Goal: Task Accomplishment & Management: Use online tool/utility

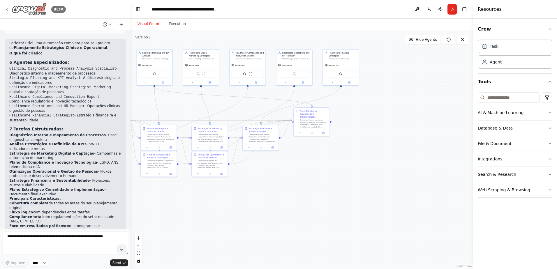
click at [8, 8] on icon at bounding box center [7, 9] width 5 height 5
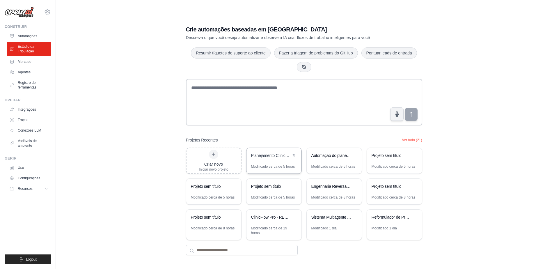
scroll to position [12, 0]
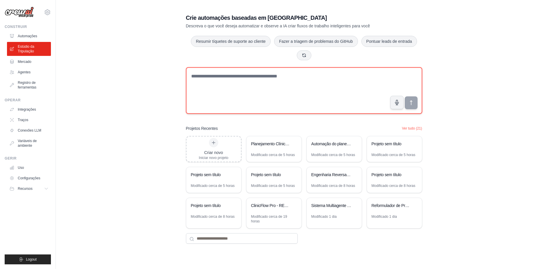
click at [201, 74] on textarea at bounding box center [304, 90] width 236 height 47
paste textarea "**********"
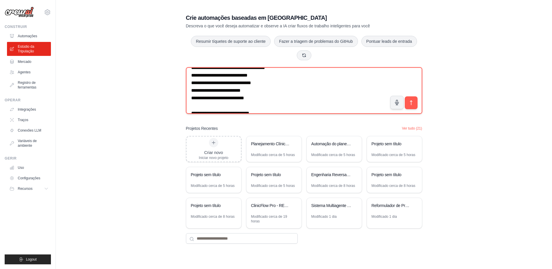
scroll to position [0, 0]
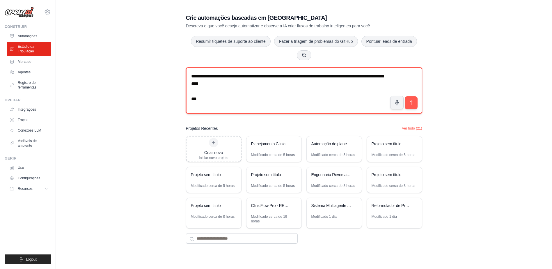
drag, startPoint x: 270, startPoint y: 76, endPoint x: 345, endPoint y: 76, distance: 74.5
click at [348, 77] on textarea at bounding box center [304, 90] width 236 height 47
click at [271, 77] on textarea at bounding box center [304, 90] width 236 height 47
click at [320, 93] on textarea at bounding box center [304, 90] width 236 height 47
drag, startPoint x: 262, startPoint y: 76, endPoint x: 349, endPoint y: 91, distance: 88.4
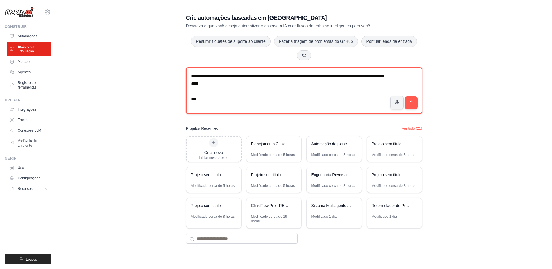
click at [349, 91] on textarea at bounding box center [304, 90] width 236 height 47
click at [314, 91] on textarea at bounding box center [304, 90] width 236 height 47
type textarea "**********"
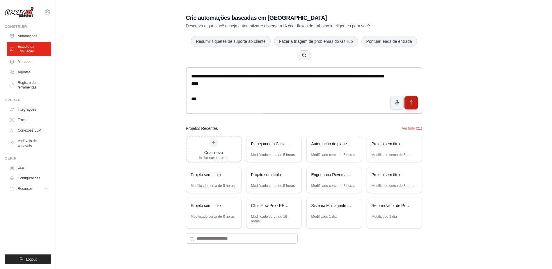
click at [409, 102] on icon "submit" at bounding box center [411, 103] width 6 height 6
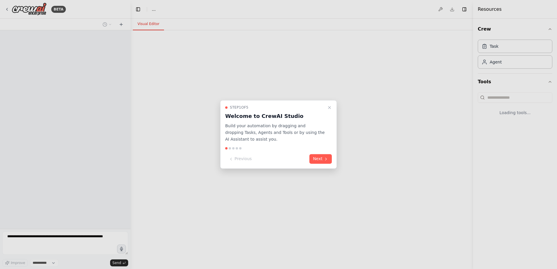
select select "****"
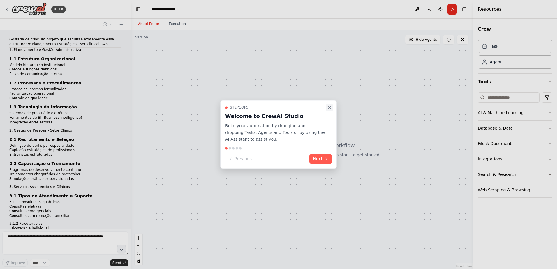
scroll to position [938, 0]
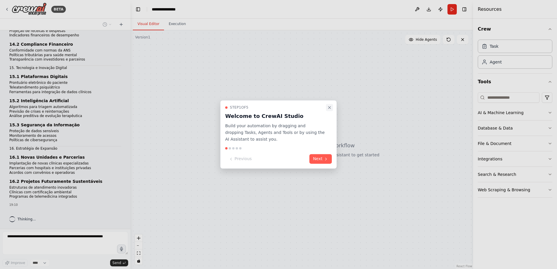
click at [330, 110] on icon "Close walkthrough" at bounding box center [329, 107] width 5 height 5
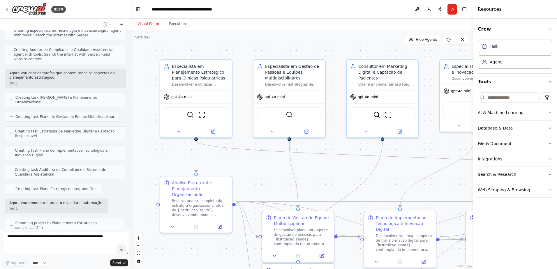
scroll to position [1357, 0]
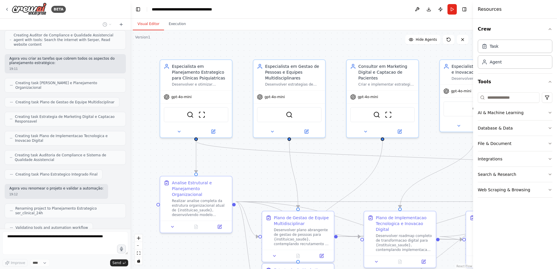
click at [154, 109] on div ".deletable-edge-delete-btn { width: 20px; height: 20px; border: 0px solid #ffff…" at bounding box center [301, 149] width 342 height 239
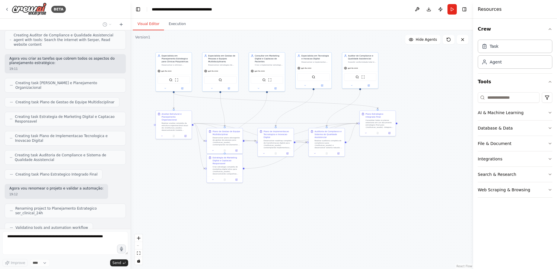
drag, startPoint x: 273, startPoint y: 62, endPoint x: 273, endPoint y: 31, distance: 31.1
click at [273, 31] on div ".deletable-edge-delete-btn { width: 20px; height: 20px; border: 0px solid #ffff…" at bounding box center [301, 149] width 342 height 239
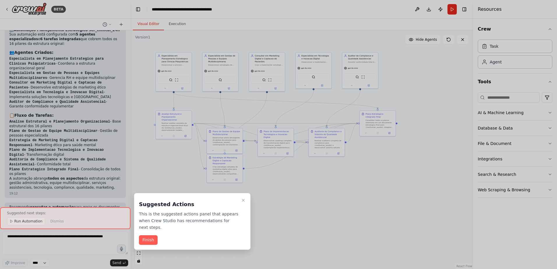
scroll to position [1584, 0]
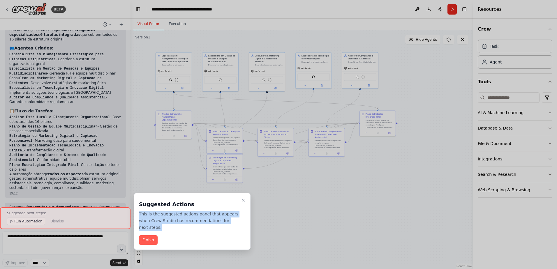
drag, startPoint x: 229, startPoint y: 223, endPoint x: 136, endPoint y: 212, distance: 93.2
click at [136, 212] on div "Suggested Actions This is the suggested actions panel that appears when Crew St…" at bounding box center [192, 221] width 116 height 57
copy p "This is the suggested actions panel that appears when Crew Studio has recommend…"
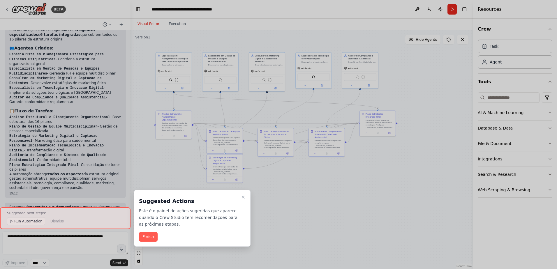
click at [18, 223] on div at bounding box center [65, 218] width 130 height 22
click at [148, 239] on button "Finish" at bounding box center [148, 237] width 19 height 10
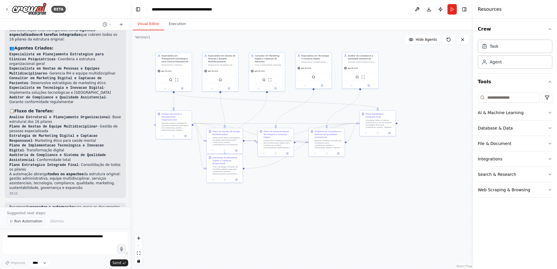
click at [23, 222] on span "Run Automation" at bounding box center [28, 221] width 28 height 5
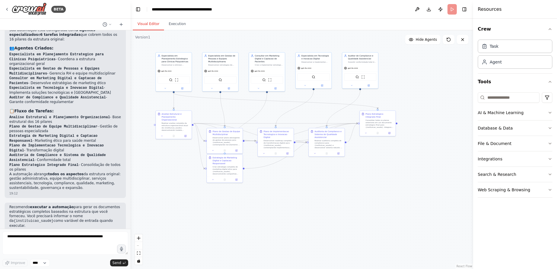
scroll to position [1562, 0]
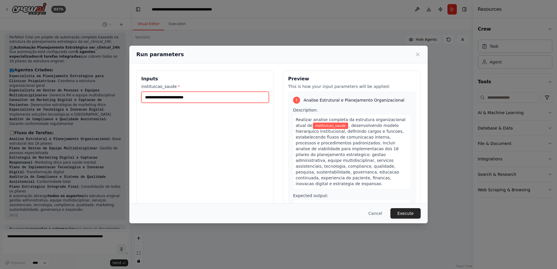
click at [146, 98] on input "instituicao_saude *" at bounding box center [204, 97] width 127 height 11
type input "**********"
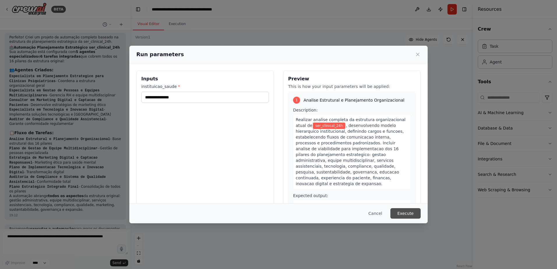
click at [397, 212] on button "Execute" at bounding box center [405, 213] width 30 height 10
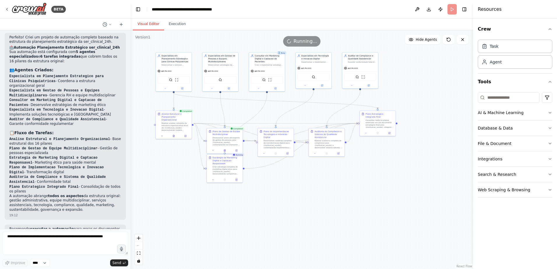
click at [160, 151] on div ".deletable-edge-delete-btn { width: 20px; height: 20px; border: 0px solid #ffff…" at bounding box center [301, 149] width 342 height 239
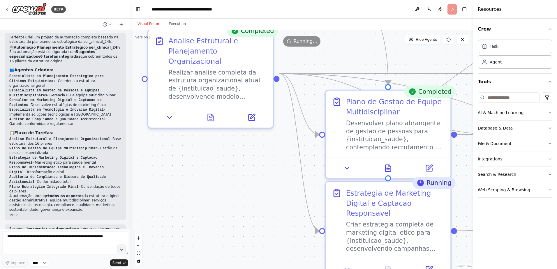
drag, startPoint x: 176, startPoint y: 133, endPoint x: 178, endPoint y: 152, distance: 18.5
click at [178, 152] on div ".deletable-edge-delete-btn { width: 20px; height: 20px; border: 0px solid #ffff…" at bounding box center [301, 149] width 342 height 239
click at [169, 111] on icon at bounding box center [169, 115] width 8 height 8
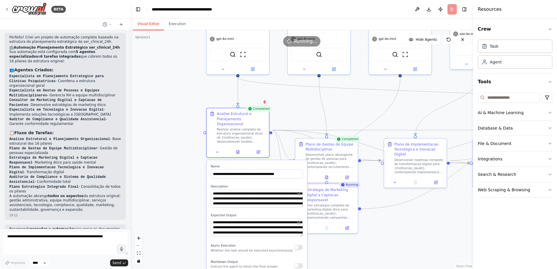
click at [180, 190] on div ".deletable-edge-delete-btn { width: 20px; height: 20px; border: 0px solid #ffff…" at bounding box center [301, 149] width 342 height 239
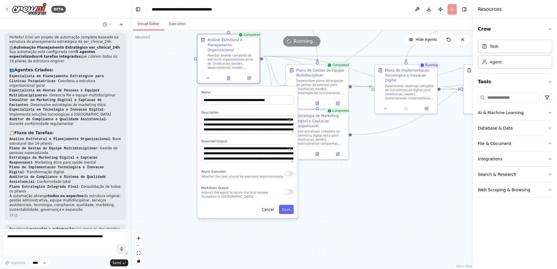
drag, startPoint x: 192, startPoint y: 183, endPoint x: 182, endPoint y: 109, distance: 74.6
click at [183, 109] on div ".deletable-edge-delete-btn { width: 20px; height: 20px; border: 0px solid #ffff…" at bounding box center [301, 149] width 342 height 239
click at [270, 205] on button "Cancel" at bounding box center [267, 209] width 18 height 9
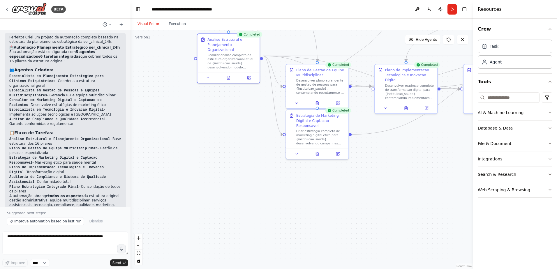
click at [72, 184] on div "Perfeito! Criei um projeto de automação completo baseado na estrutura do planej…" at bounding box center [65, 126] width 121 height 187
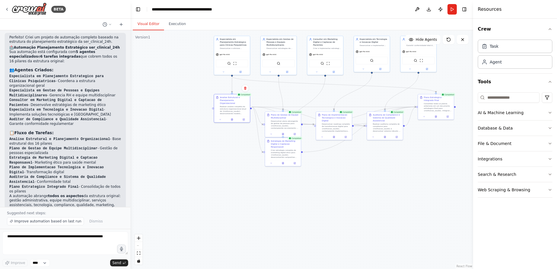
scroll to position [1584, 0]
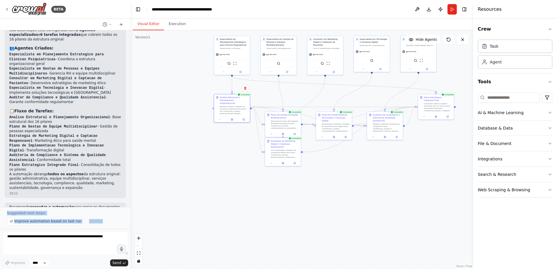
drag, startPoint x: 3, startPoint y: 212, endPoint x: 80, endPoint y: 229, distance: 78.7
click at [80, 229] on div "BETA Gostaria de criar um projeto que seguisse exatamente essa estrutura: # Pla…" at bounding box center [65, 134] width 130 height 269
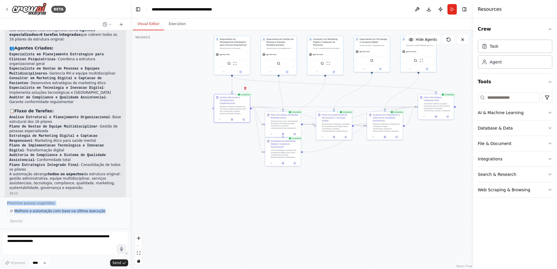
click at [69, 213] on span "Melhore a automação com base na última execução" at bounding box center [59, 211] width 91 height 5
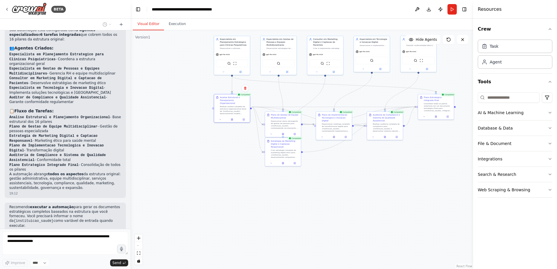
scroll to position [1605, 0]
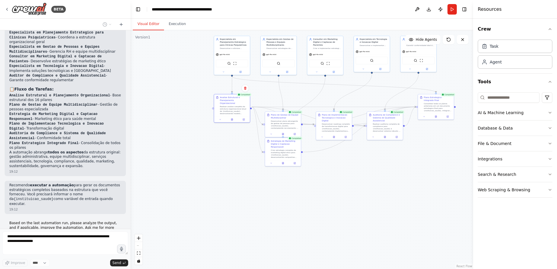
click at [267, 205] on div ".deletable-edge-delete-btn { width: 20px; height: 20px; border: 0px solid #ffff…" at bounding box center [301, 149] width 342 height 239
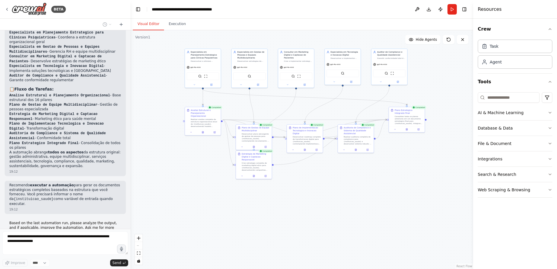
drag, startPoint x: 341, startPoint y: 190, endPoint x: 312, endPoint y: 203, distance: 31.8
click at [312, 203] on div ".deletable-edge-delete-btn { width: 20px; height: 20px; border: 0px solid #ffff…" at bounding box center [301, 149] width 342 height 239
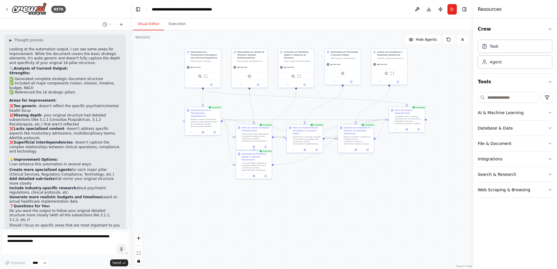
scroll to position [1823, 0]
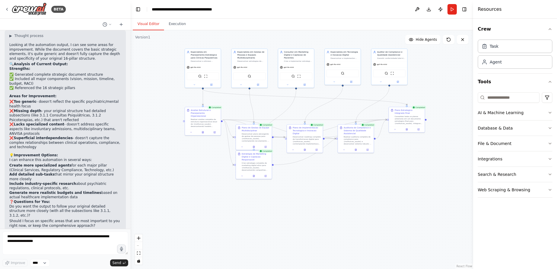
click at [61, 158] on p "I can enhance this automation in several ways:" at bounding box center [65, 160] width 112 height 5
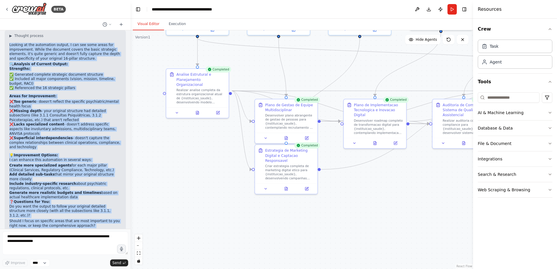
drag, startPoint x: 10, startPoint y: 129, endPoint x: 53, endPoint y: 207, distance: 89.5
click at [56, 218] on div "▶ Thought process Looking at the automation output, I can see some areas for im…" at bounding box center [65, 148] width 121 height 237
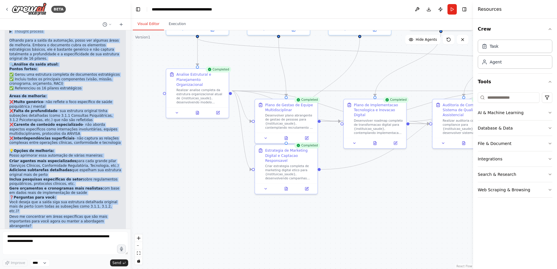
scroll to position [1769, 0]
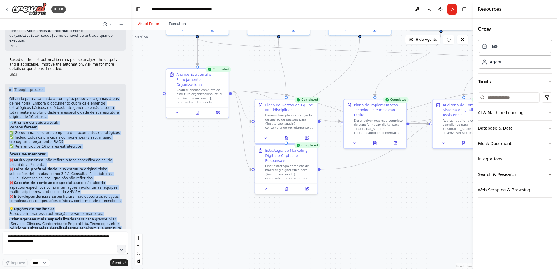
click at [71, 121] on h2 "🔍 Análise da saída atual:" at bounding box center [65, 123] width 112 height 5
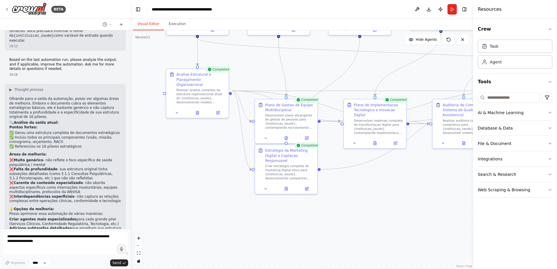
click at [52, 226] on strong "Adicione subtarefas detalhadas" at bounding box center [40, 228] width 62 height 4
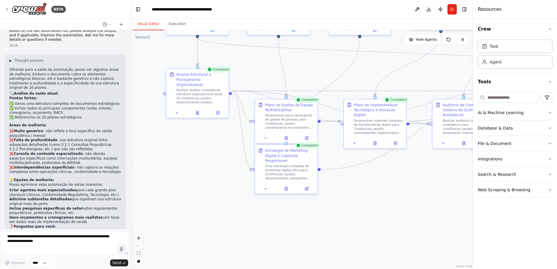
scroll to position [1827, 0]
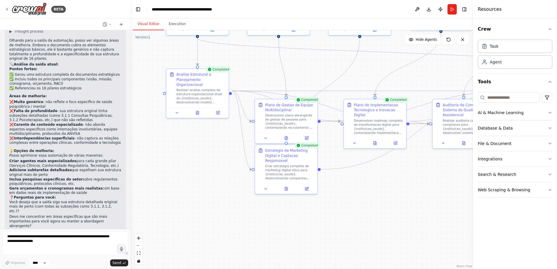
click at [411, 180] on div ".deletable-edge-delete-btn { width: 20px; height: 20px; border: 0px solid #ffff…" at bounding box center [301, 149] width 342 height 239
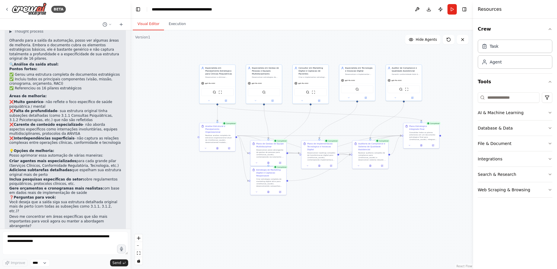
drag, startPoint x: 410, startPoint y: 178, endPoint x: 340, endPoint y: 185, distance: 70.5
click at [339, 184] on div ".deletable-edge-delete-btn { width: 20px; height: 20px; border: 0px solid #ffff…" at bounding box center [301, 149] width 342 height 239
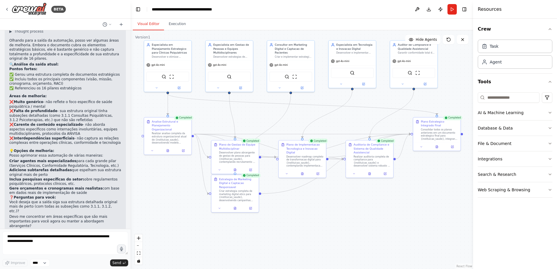
drag, startPoint x: 342, startPoint y: 182, endPoint x: 333, endPoint y: 197, distance: 17.9
click at [333, 197] on div ".deletable-edge-delete-btn { width: 20px; height: 20px; border: 0px solid #ffff…" at bounding box center [301, 149] width 342 height 239
click at [429, 10] on button "Download" at bounding box center [428, 9] width 9 height 10
click at [10, 237] on textarea at bounding box center [65, 242] width 126 height 23
drag, startPoint x: 49, startPoint y: 244, endPoint x: 6, endPoint y: 237, distance: 43.6
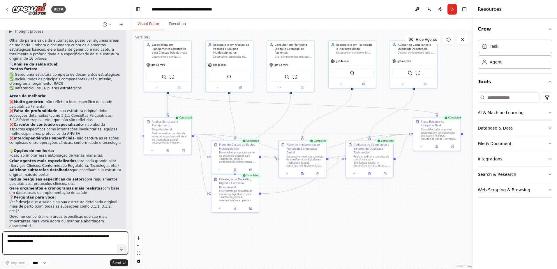
click at [6, 237] on textarea at bounding box center [65, 242] width 126 height 23
paste textarea "**********"
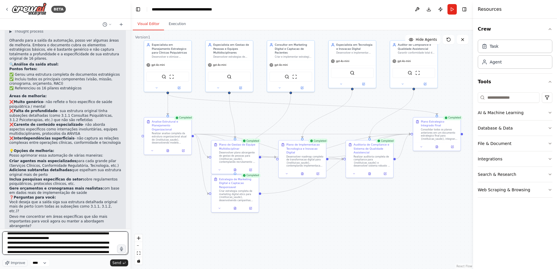
scroll to position [0, 0]
click at [8, 236] on textarea at bounding box center [65, 242] width 126 height 23
drag, startPoint x: 69, startPoint y: 237, endPoint x: 96, endPoint y: 242, distance: 27.3
click at [96, 242] on textarea at bounding box center [65, 242] width 126 height 23
click at [33, 240] on textarea at bounding box center [65, 242] width 126 height 23
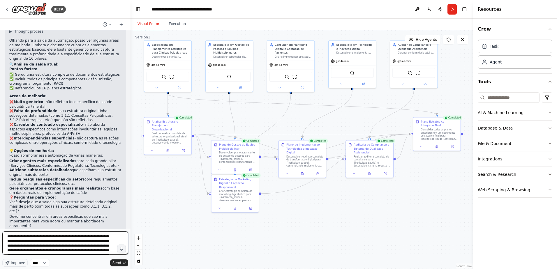
drag, startPoint x: 19, startPoint y: 237, endPoint x: 46, endPoint y: 247, distance: 28.6
click at [46, 247] on textarea at bounding box center [65, 242] width 126 height 23
click at [86, 236] on textarea at bounding box center [65, 242] width 126 height 23
click at [51, 240] on textarea at bounding box center [65, 242] width 126 height 23
click at [52, 245] on textarea at bounding box center [65, 242] width 126 height 23
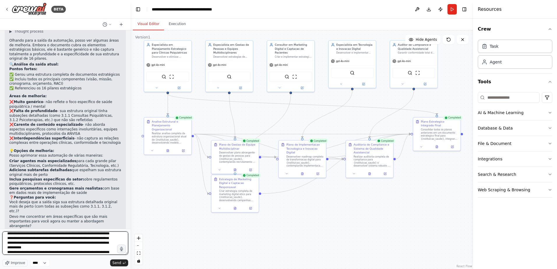
scroll to position [8, 0]
click at [60, 243] on textarea at bounding box center [65, 242] width 126 height 23
click at [42, 253] on textarea at bounding box center [65, 242] width 126 height 23
drag, startPoint x: 98, startPoint y: 243, endPoint x: 100, endPoint y: 245, distance: 3.1
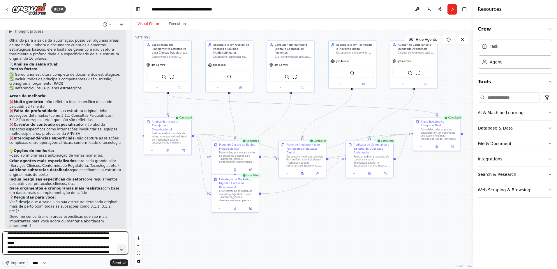
click at [100, 245] on textarea at bounding box center [65, 242] width 126 height 23
click at [39, 250] on textarea at bounding box center [65, 242] width 126 height 23
click at [48, 248] on textarea at bounding box center [65, 242] width 126 height 23
click at [104, 248] on textarea at bounding box center [65, 242] width 126 height 23
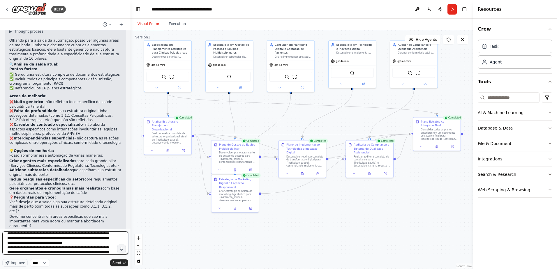
click at [72, 253] on textarea at bounding box center [65, 242] width 126 height 23
click at [59, 245] on textarea at bounding box center [65, 242] width 126 height 23
click at [28, 243] on textarea at bounding box center [65, 242] width 126 height 23
paste textarea "**********"
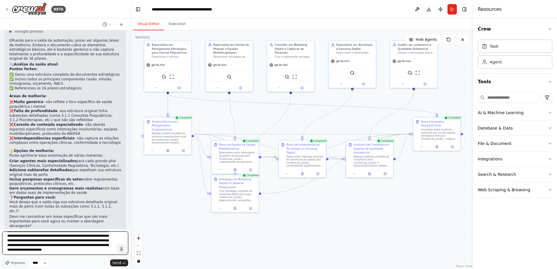
scroll to position [180, 0]
type textarea "**********"
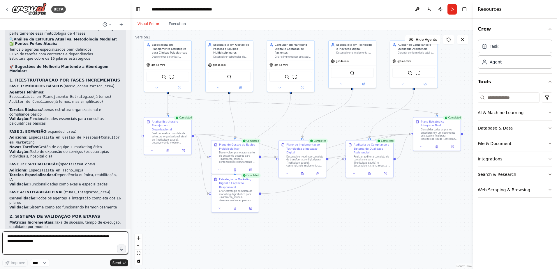
scroll to position [2342, 0]
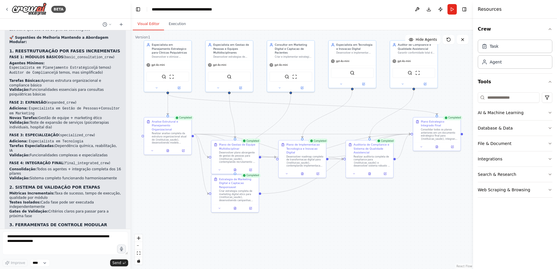
click at [70, 260] on strong "Manter a estrutura atual como FASE 4" at bounding box center [46, 262] width 75 height 4
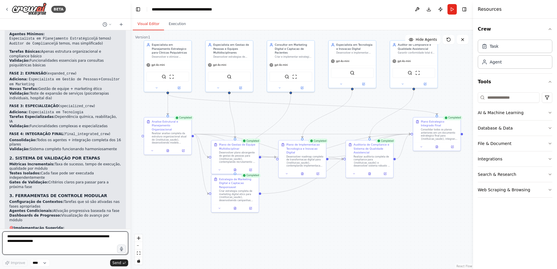
click at [11, 237] on textarea at bounding box center [65, 242] width 126 height 23
type textarea "**********"
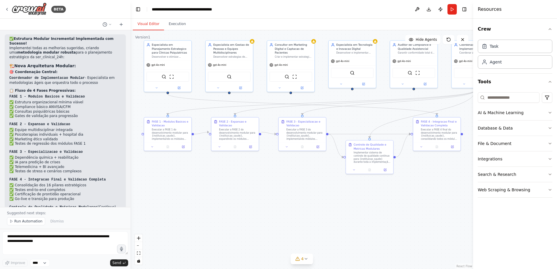
scroll to position [3293, 0]
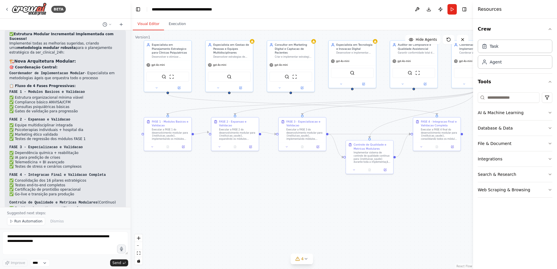
click at [96, 215] on li "✅ Identificação proativa de riscos" at bounding box center [65, 217] width 112 height 5
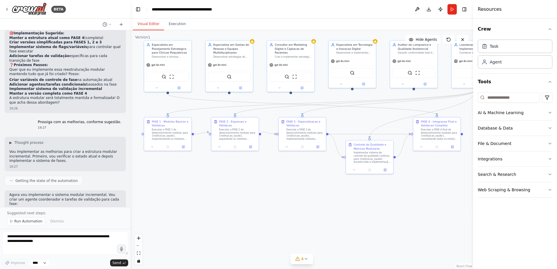
scroll to position [2478, 0]
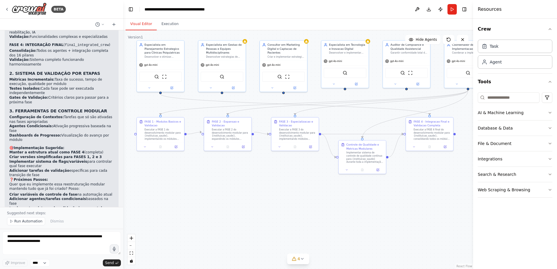
drag, startPoint x: 128, startPoint y: 158, endPoint x: 123, endPoint y: 59, distance: 99.4
click at [123, 59] on div "BETA Gostaria de criar um projeto que seguisse exatamente essa estrutura: # Pla…" at bounding box center [278, 134] width 557 height 269
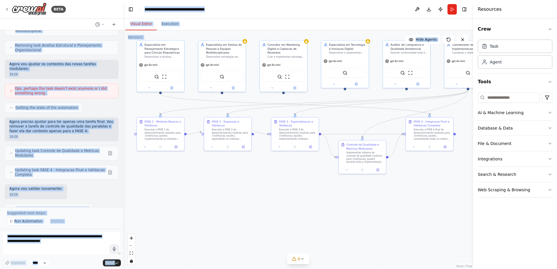
scroll to position [3379, 0]
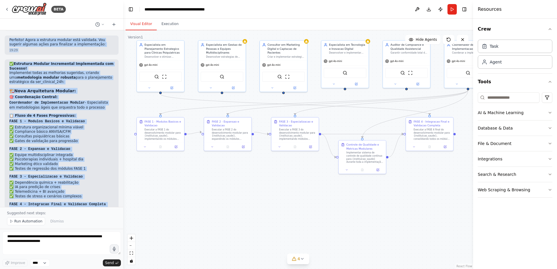
drag, startPoint x: 9, startPoint y: 40, endPoint x: 89, endPoint y: 199, distance: 177.7
click at [89, 199] on div "Gostaria de criar um projeto que seguisse exatamente essa estrutura: # Planejam…" at bounding box center [61, 118] width 123 height 177
copy div "Loremips do sitam co adipisc eli seddoeiu temporinci utla etdolorem: # Aliquaen…"
click at [451, 10] on button "Run" at bounding box center [451, 9] width 9 height 10
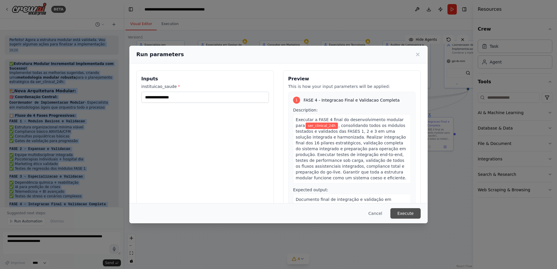
click at [404, 210] on button "Execute" at bounding box center [405, 213] width 30 height 10
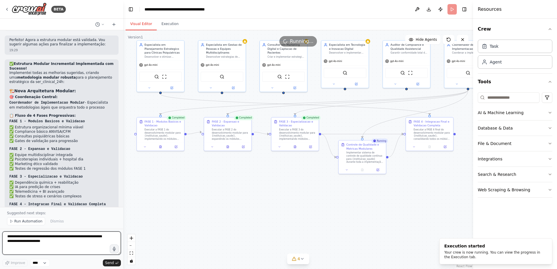
click at [10, 239] on textarea at bounding box center [61, 242] width 118 height 23
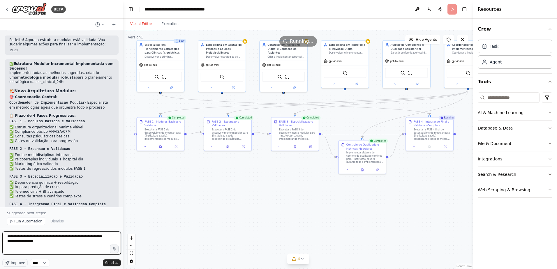
type textarea "**********"
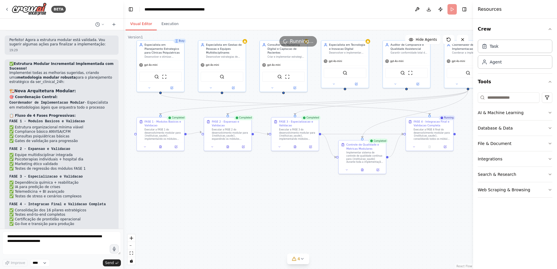
scroll to position [3396, 0]
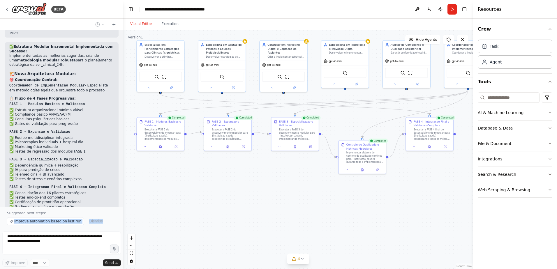
drag, startPoint x: 105, startPoint y: 223, endPoint x: 6, endPoint y: 219, distance: 98.7
click at [6, 219] on div "Suggested next steps: Improve automation based on last run Dismiss" at bounding box center [61, 218] width 123 height 22
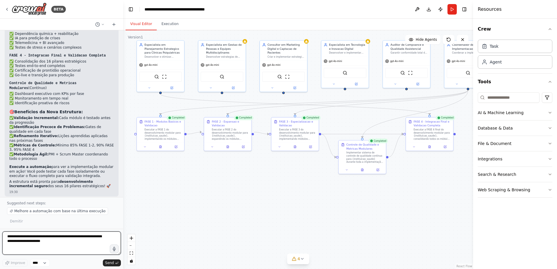
scroll to position [3532, 0]
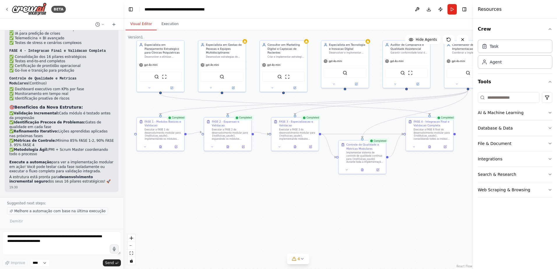
click at [54, 210] on span "Melhore a automação com base na última execução" at bounding box center [59, 211] width 91 height 5
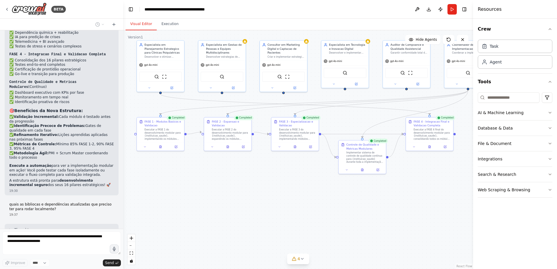
scroll to position [3544, 0]
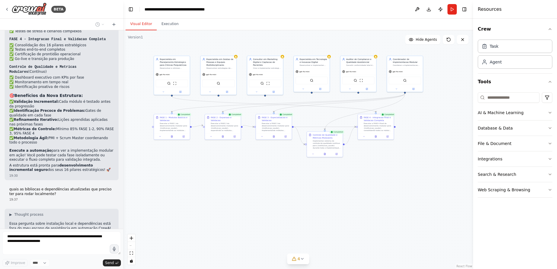
drag, startPoint x: 303, startPoint y: 194, endPoint x: 275, endPoint y: 174, distance: 34.8
click at [275, 174] on div ".deletable-edge-delete-btn { width: 20px; height: 20px; border: 0px solid #ffff…" at bounding box center [298, 149] width 350 height 239
drag, startPoint x: 235, startPoint y: 175, endPoint x: 235, endPoint y: 172, distance: 3.2
click at [235, 172] on div ".deletable-edge-delete-btn { width: 20px; height: 20px; border: 0px solid #ffff…" at bounding box center [298, 149] width 350 height 239
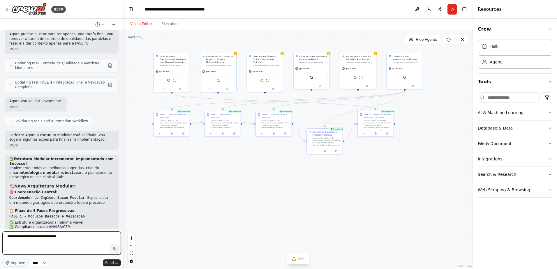
scroll to position [3167, 0]
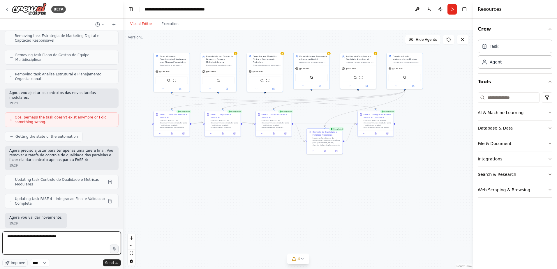
drag, startPoint x: 55, startPoint y: 238, endPoint x: 75, endPoint y: 225, distance: 24.2
click at [63, 234] on textarea "**********" at bounding box center [61, 242] width 118 height 23
type textarea "**********"
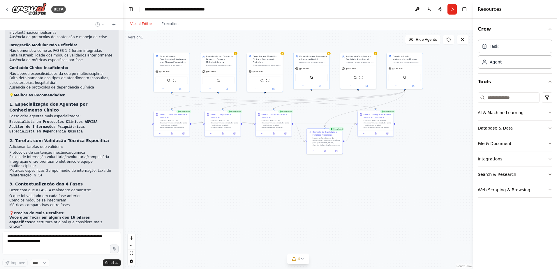
scroll to position [3963, 0]
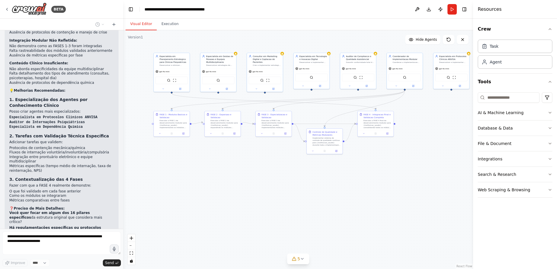
click at [418, 195] on div ".deletable-edge-delete-btn { width: 20px; height: 20px; border: 0px solid #ffff…" at bounding box center [298, 149] width 350 height 239
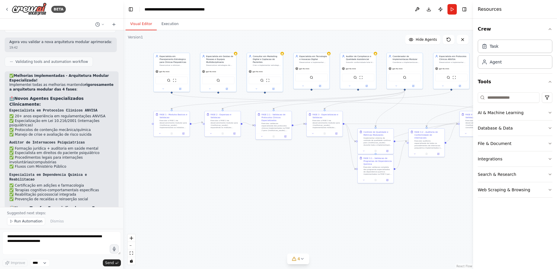
scroll to position [4527, 0]
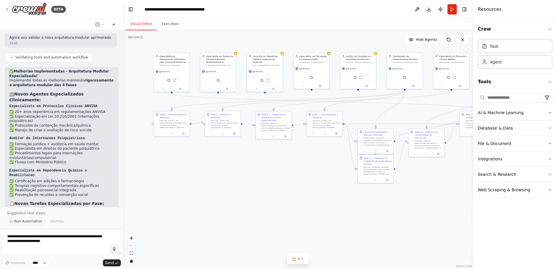
click at [29, 221] on span "Run Automation" at bounding box center [28, 221] width 28 height 5
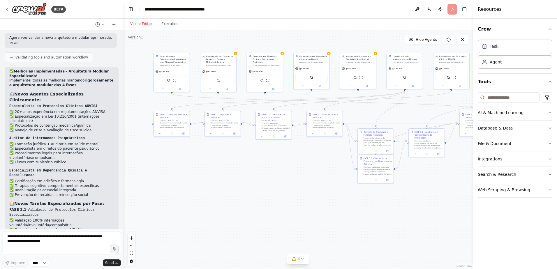
scroll to position [4505, 0]
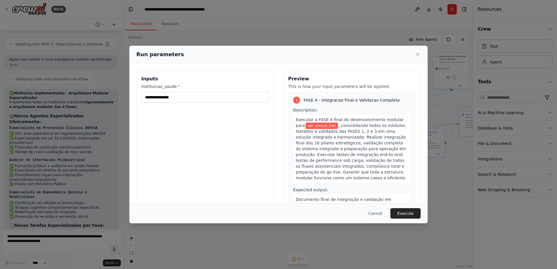
click at [408, 215] on button "Execute" at bounding box center [405, 213] width 30 height 10
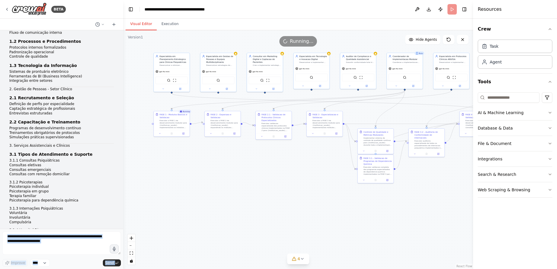
scroll to position [0, 0]
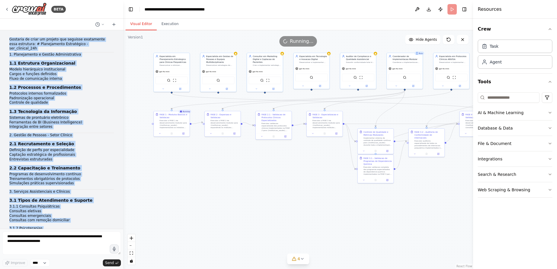
drag, startPoint x: 84, startPoint y: 222, endPoint x: 9, endPoint y: 38, distance: 198.6
click at [9, 38] on div "Gostaria de criar um projeto que seguisse exatamente essa estrutura: # Planejam…" at bounding box center [61, 129] width 123 height 199
copy div "Loremips do sitam co adipisc eli seddoeiu temporinci utla etdolorem: # Aliquaen…"
drag, startPoint x: 303, startPoint y: 188, endPoint x: 282, endPoint y: 190, distance: 20.8
click at [282, 190] on div ".deletable-edge-delete-btn { width: 20px; height: 20px; border: 0px solid #ffff…" at bounding box center [298, 149] width 350 height 239
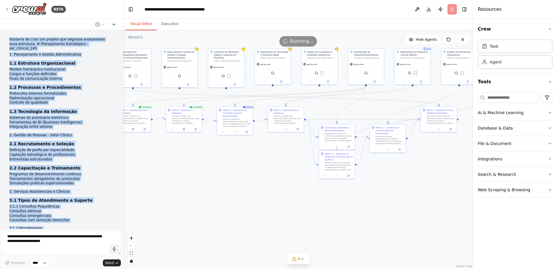
drag, startPoint x: 295, startPoint y: 174, endPoint x: 277, endPoint y: 167, distance: 19.3
click at [277, 167] on div ".deletable-edge-delete-btn { width: 20px; height: 20px; border: 0px solid #ffff…" at bounding box center [298, 149] width 350 height 239
click at [103, 116] on li "Sistemas de prontuário eletrônico" at bounding box center [61, 118] width 105 height 5
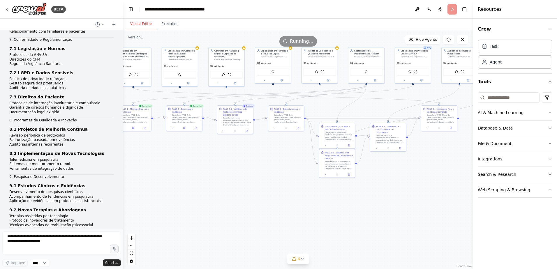
scroll to position [524, 0]
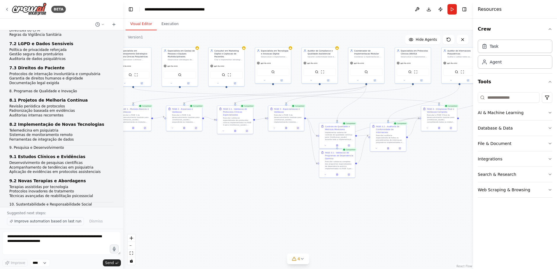
click at [47, 221] on span "Improve automation based on last run" at bounding box center [47, 221] width 67 height 5
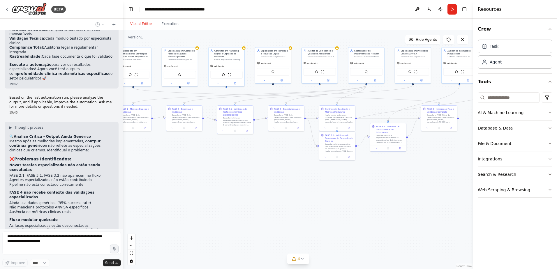
scroll to position [4858, 0]
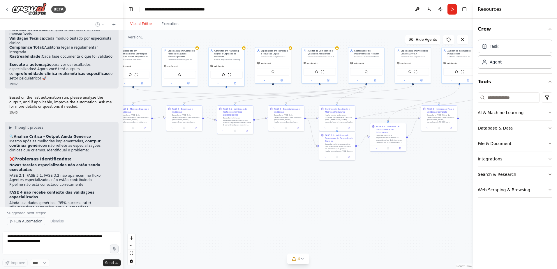
click at [33, 221] on span "Run Automation" at bounding box center [28, 221] width 28 height 5
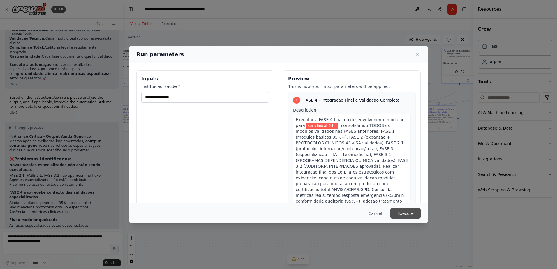
click at [404, 211] on button "Execute" at bounding box center [405, 213] width 30 height 10
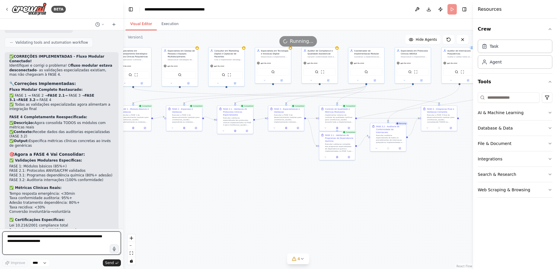
scroll to position [5246, 0]
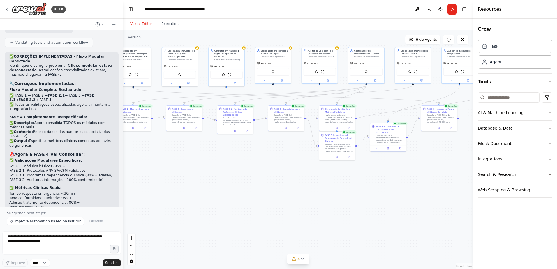
click at [345, 178] on div ".deletable-edge-delete-btn { width: 20px; height: 20px; border: 0px solid #ffff…" at bounding box center [298, 149] width 350 height 239
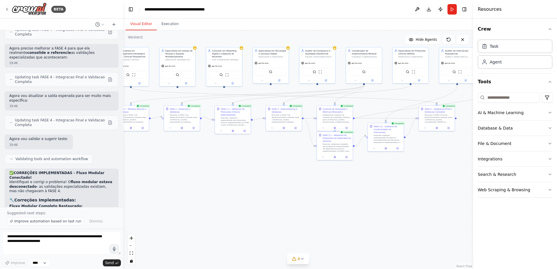
scroll to position [5268, 0]
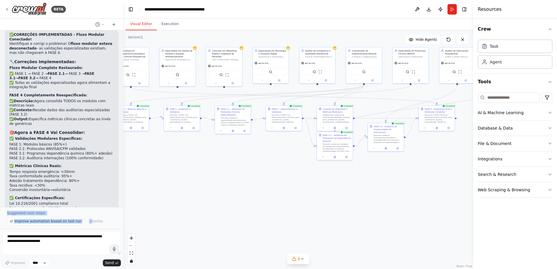
drag, startPoint x: 2, startPoint y: 212, endPoint x: 84, endPoint y: 226, distance: 83.2
click at [84, 226] on div "Suggested next steps: Improve automation based on last run Dismiss" at bounding box center [61, 218] width 123 height 22
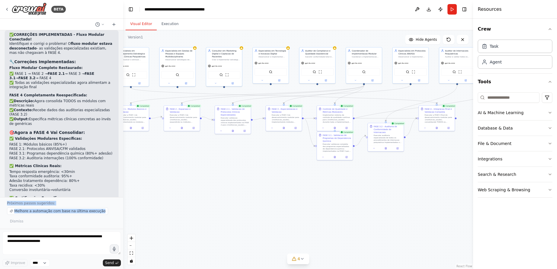
click at [60, 220] on div "Melhore a automação com base na última execução D ismiss" at bounding box center [61, 216] width 109 height 18
click at [55, 210] on span "Melhore a automação com base na última execução" at bounding box center [59, 211] width 91 height 5
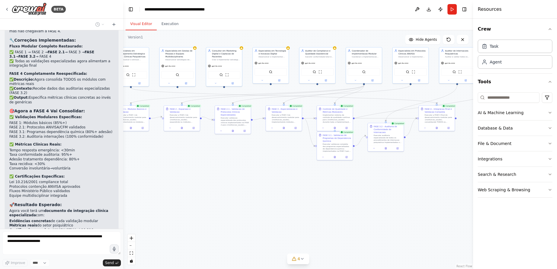
scroll to position [5144, 0]
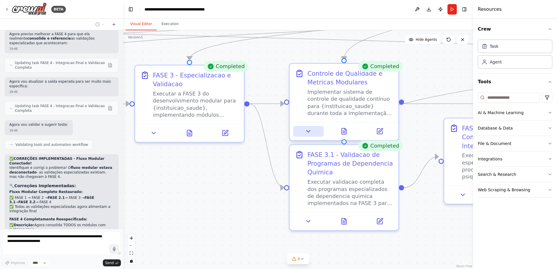
click at [307, 132] on icon at bounding box center [308, 131] width 7 height 7
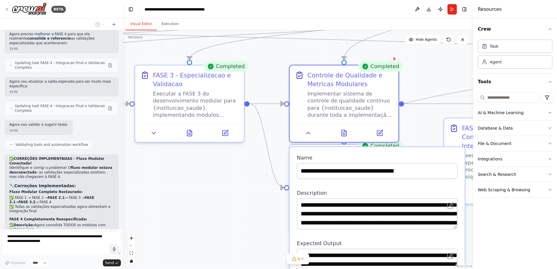
click at [255, 238] on div ".deletable-edge-delete-btn { width: 20px; height: 20px; border: 0px solid #ffff…" at bounding box center [298, 149] width 350 height 239
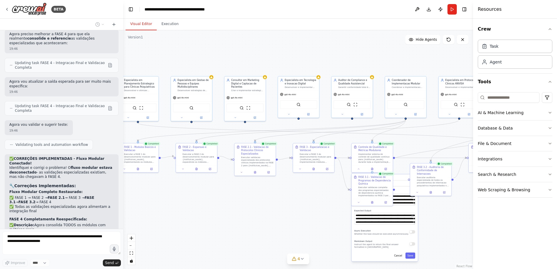
drag, startPoint x: 219, startPoint y: 88, endPoint x: 301, endPoint y: 53, distance: 89.4
click at [302, 54] on div ".deletable-edge-delete-btn { width: 20px; height: 20px; border: 0px solid #ffff…" at bounding box center [298, 149] width 350 height 239
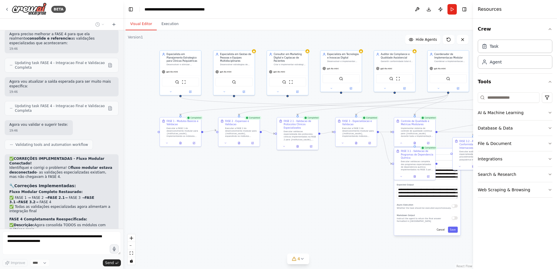
drag, startPoint x: 211, startPoint y: 215, endPoint x: 255, endPoint y: 193, distance: 48.4
click at [255, 193] on div ".deletable-edge-delete-btn { width: 20px; height: 20px; border: 0px solid #ffff…" at bounding box center [298, 149] width 350 height 239
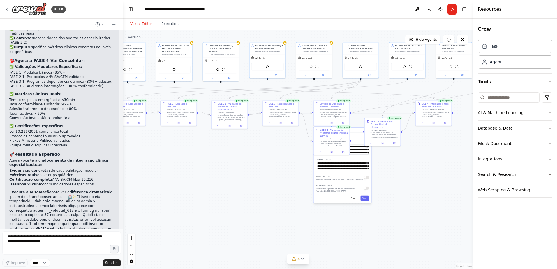
drag, startPoint x: 311, startPoint y: 208, endPoint x: 252, endPoint y: 183, distance: 63.5
click at [252, 183] on div ".deletable-edge-delete-btn { width: 20px; height: 20px; border: 0px solid #ffff…" at bounding box center [298, 149] width 350 height 239
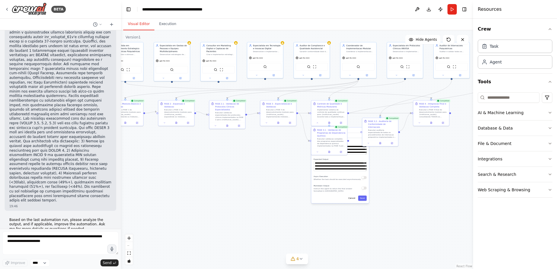
scroll to position [5615, 0]
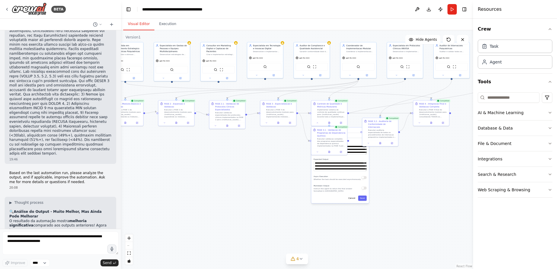
drag, startPoint x: 121, startPoint y: 219, endPoint x: 121, endPoint y: 224, distance: 4.1
click at [121, 224] on div "BETA Gostaria de criar um projeto que seguisse exatamente essa estrutura: # Pla…" at bounding box center [278, 134] width 557 height 269
click at [235, 201] on div ".deletable-edge-delete-btn { width: 20px; height: 20px; border: 0px solid #ffff…" at bounding box center [297, 149] width 352 height 239
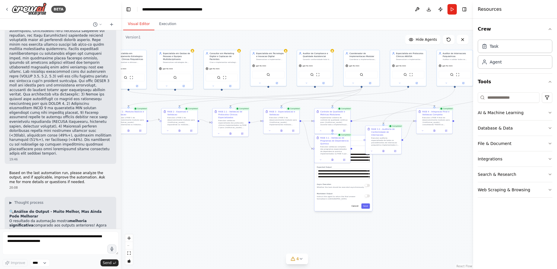
drag, startPoint x: 234, startPoint y: 170, endPoint x: 238, endPoint y: 178, distance: 8.5
click at [238, 178] on div ".deletable-edge-delete-btn { width: 20px; height: 20px; border: 0px solid #ffff…" at bounding box center [297, 149] width 352 height 239
click at [430, 8] on button "Download" at bounding box center [428, 9] width 9 height 10
click at [8, 238] on textarea at bounding box center [60, 242] width 116 height 23
type textarea "**********"
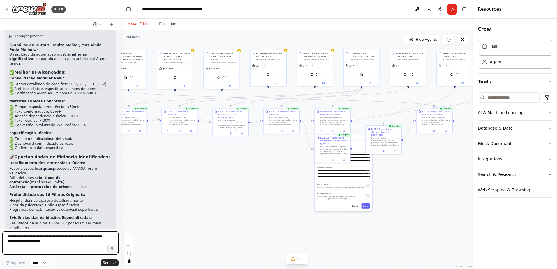
scroll to position [5786, 0]
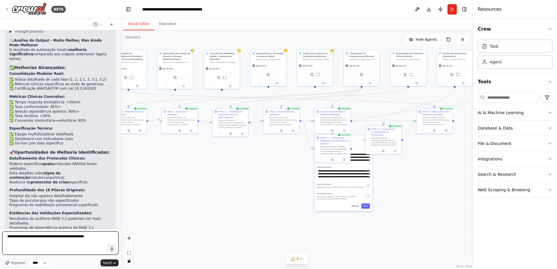
type textarea "**********"
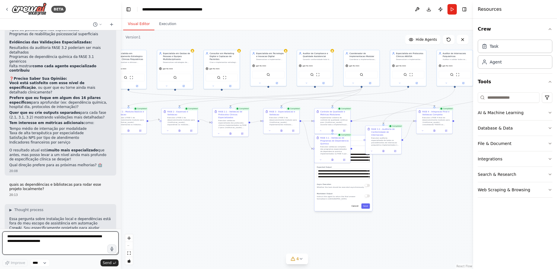
scroll to position [5962, 0]
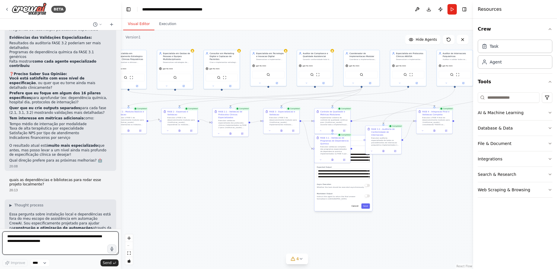
click at [18, 235] on textarea at bounding box center [60, 242] width 116 height 23
click at [53, 242] on textarea "**********" at bounding box center [60, 242] width 116 height 23
click at [42, 245] on textarea "**********" at bounding box center [60, 242] width 116 height 23
type textarea "**********"
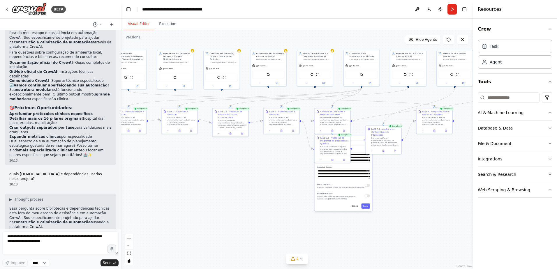
scroll to position [6096, 0]
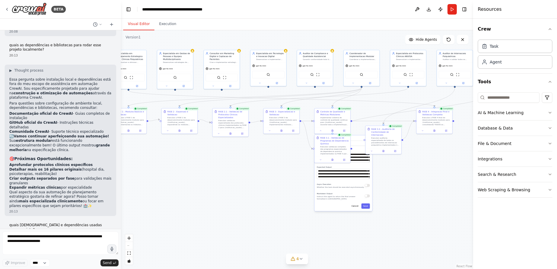
drag, startPoint x: 62, startPoint y: 214, endPoint x: 7, endPoint y: 151, distance: 83.6
copy div "LOREMI DOLORSI ❌ Ametcon adipi (9 elitsed, 6 doeiusm) ❌ Temp: "Incididu Utlabor…"
click at [201, 192] on div ".deletable-edge-delete-btn { width: 20px; height: 20px; border: 0px solid #ffff…" at bounding box center [297, 149] width 352 height 239
click at [234, 188] on div ".deletable-edge-delete-btn { width: 20px; height: 20px; border: 0px solid #ffff…" at bounding box center [297, 149] width 352 height 239
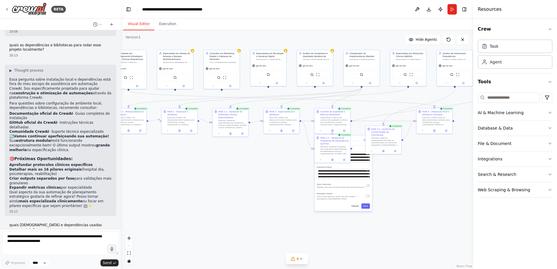
click at [169, 196] on div ".deletable-edge-delete-btn { width: 20px; height: 20px; border: 0px solid #ffff…" at bounding box center [297, 149] width 352 height 239
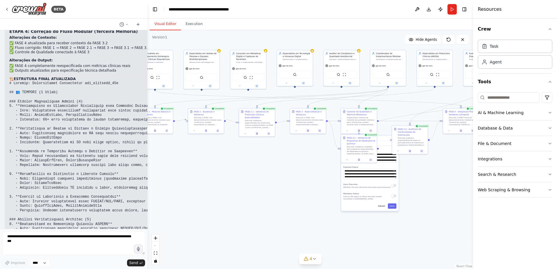
scroll to position [5319, 0]
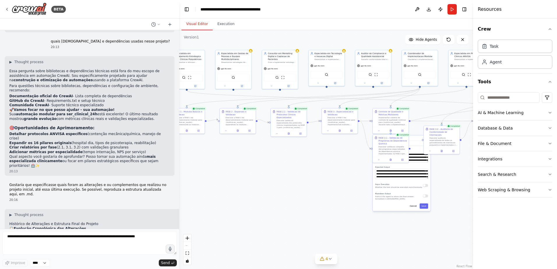
drag, startPoint x: 120, startPoint y: 147, endPoint x: 179, endPoint y: 152, distance: 58.7
click at [179, 151] on div at bounding box center [178, 134] width 2 height 269
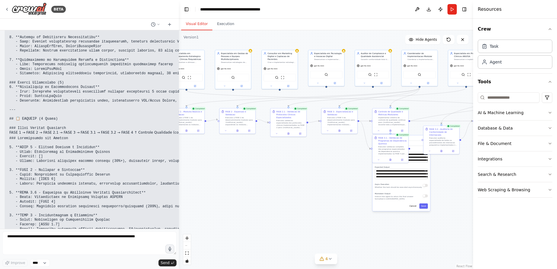
scroll to position [6062, 0]
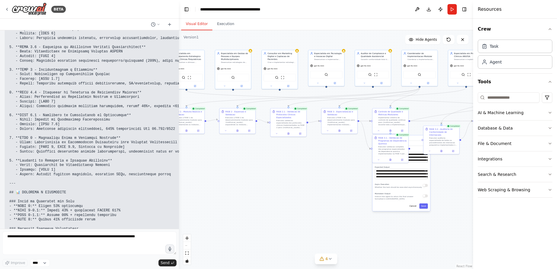
click at [114, 153] on pre at bounding box center [116, 166] width 214 height 350
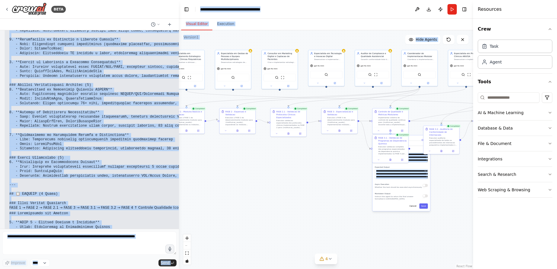
scroll to position [6118, 0]
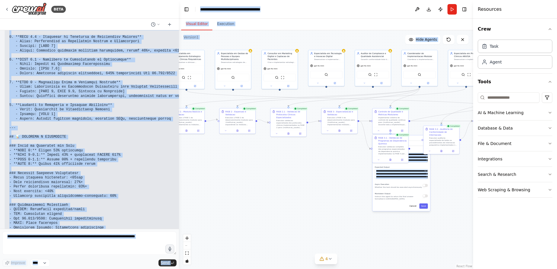
drag, startPoint x: 10, startPoint y: 76, endPoint x: 68, endPoint y: 216, distance: 152.0
copy div "Loremipsu do Sitametcon a Elitseddo Eiusm te Incidid 📋 Utlabore Etdoloremag ali…"
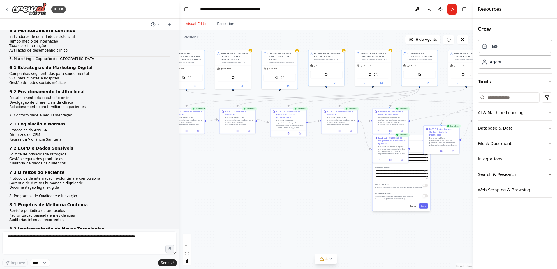
scroll to position [0, 0]
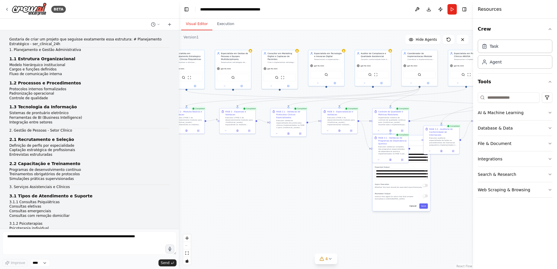
drag, startPoint x: 65, startPoint y: 214, endPoint x: 7, endPoint y: 40, distance: 183.3
click at [7, 40] on div "Gostaria de criar um projeto que seguisse exatamente essa estrutura: # Planejam…" at bounding box center [89, 129] width 179 height 199
copy div "Loremips do sitam co adipisc eli seddoeiu temporinci utla etdolorem: # Aliquaen…"
